Goal: Information Seeking & Learning: Understand process/instructions

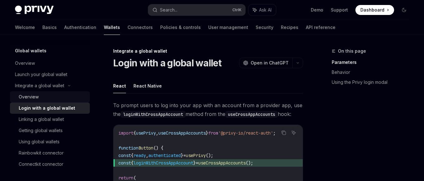
click at [43, 93] on div "Overview" at bounding box center [52, 96] width 67 height 7
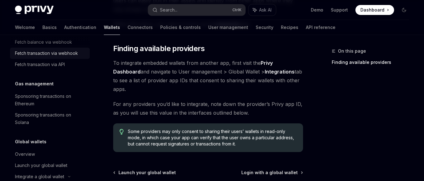
scroll to position [324, 0]
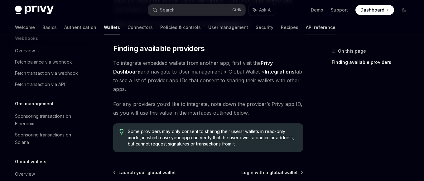
click at [305, 29] on link "API reference" at bounding box center [320, 27] width 30 height 15
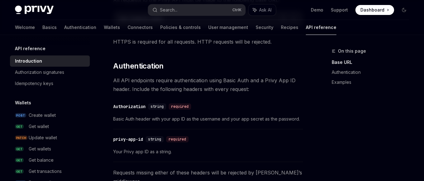
scroll to position [127, 0]
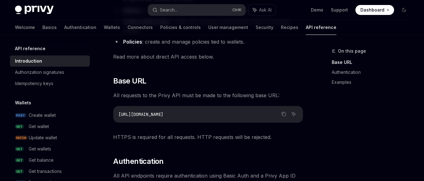
click at [162, 116] on span "[URL][DOMAIN_NAME]" at bounding box center [140, 114] width 45 height 6
copy span "[URL][DOMAIN_NAME]"
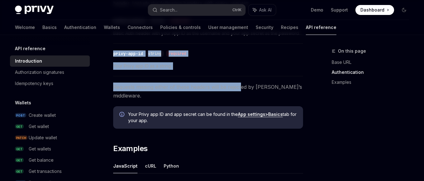
scroll to position [318, 0]
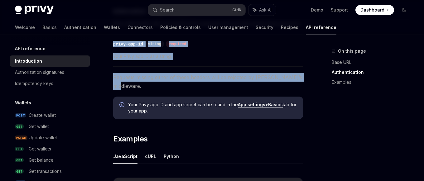
drag, startPoint x: 113, startPoint y: 63, endPoint x: 306, endPoint y: 78, distance: 193.3
click at [306, 78] on div "On this page Base URL Authentication Examples API reference Introduction OpenAI…" at bounding box center [212, 40] width 404 height 647
copy div "privy-app-id string required Your Privy app ID as a string. Requests missing ei…"
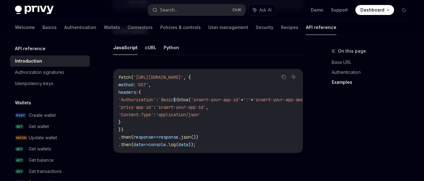
scroll to position [413, 0]
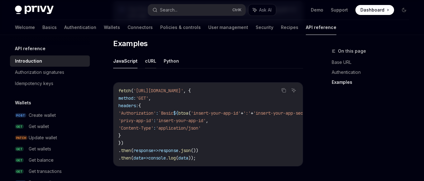
click at [149, 55] on button "cURL" at bounding box center [150, 61] width 11 height 15
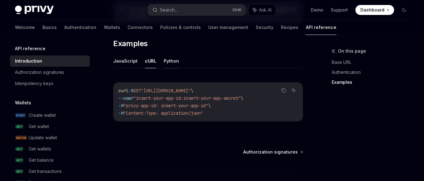
click at [166, 54] on button "Python" at bounding box center [170, 61] width 15 height 15
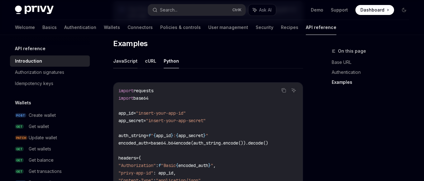
click at [130, 54] on button "JavaScript" at bounding box center [125, 61] width 24 height 15
type textarea "*"
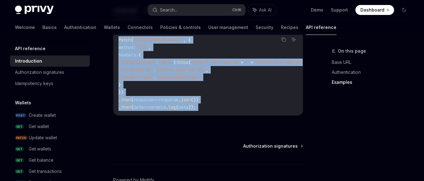
scroll to position [476, 0]
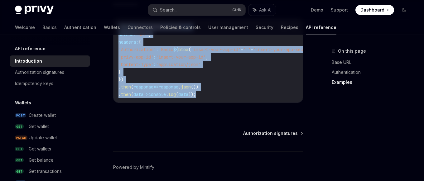
drag, startPoint x: 117, startPoint y: 82, endPoint x: 206, endPoint y: 89, distance: 89.1
click at [206, 89] on div "fetch ( '[URL][DOMAIN_NAME]' , { method: 'GET' , headers: { 'Authorization' : `…" at bounding box center [207, 60] width 189 height 83
copy code "fetch ( '[URL][DOMAIN_NAME]' , { method: 'GET' , headers: { 'Authorization' : `…"
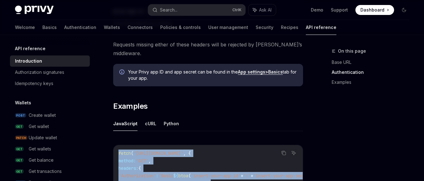
scroll to position [349, 0]
